Goal: Transaction & Acquisition: Purchase product/service

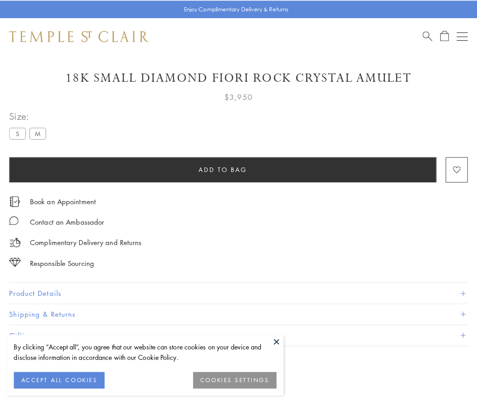
scroll to position [23, 0]
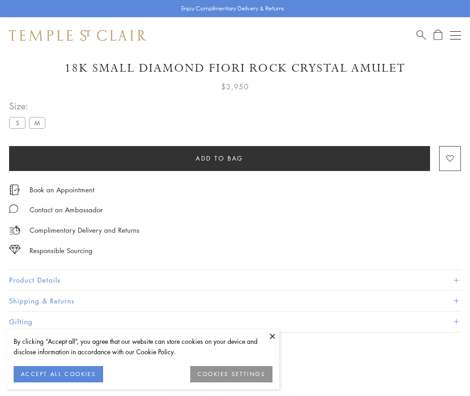
click at [219, 158] on span "Add to bag" at bounding box center [220, 158] width 48 height 10
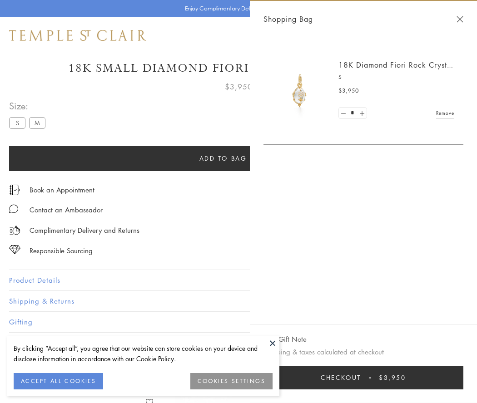
click at [363, 378] on button "Checkout $3,950" at bounding box center [363, 378] width 200 height 24
